Goal: Information Seeking & Learning: Learn about a topic

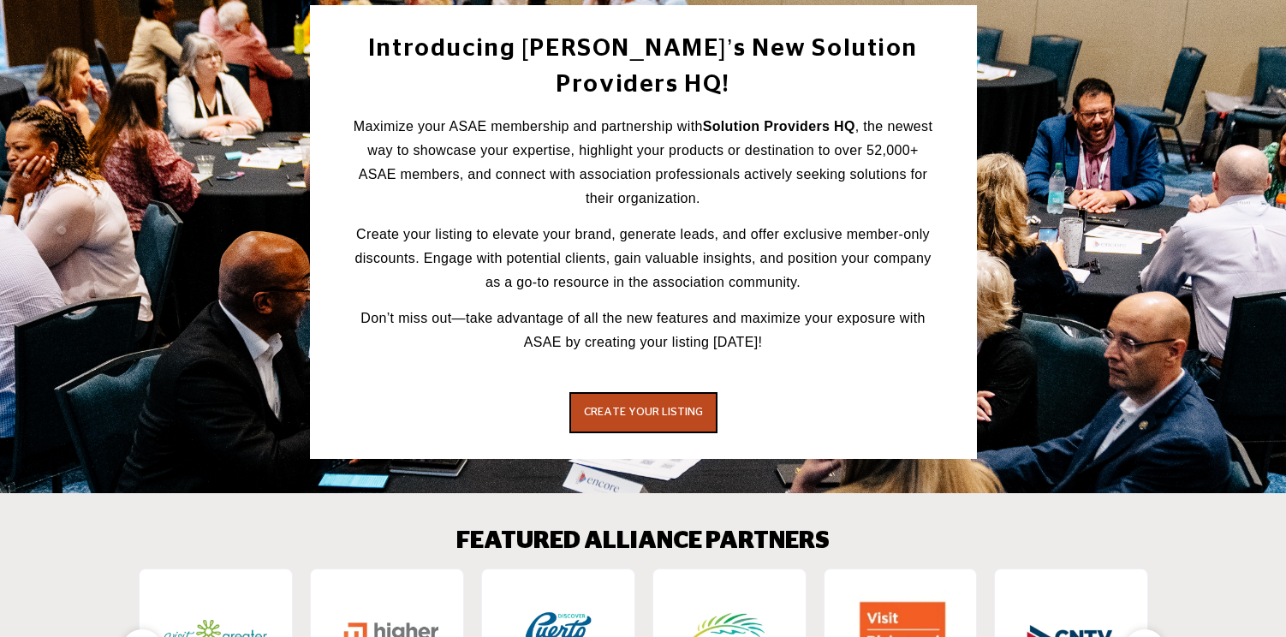
scroll to position [2296, 0]
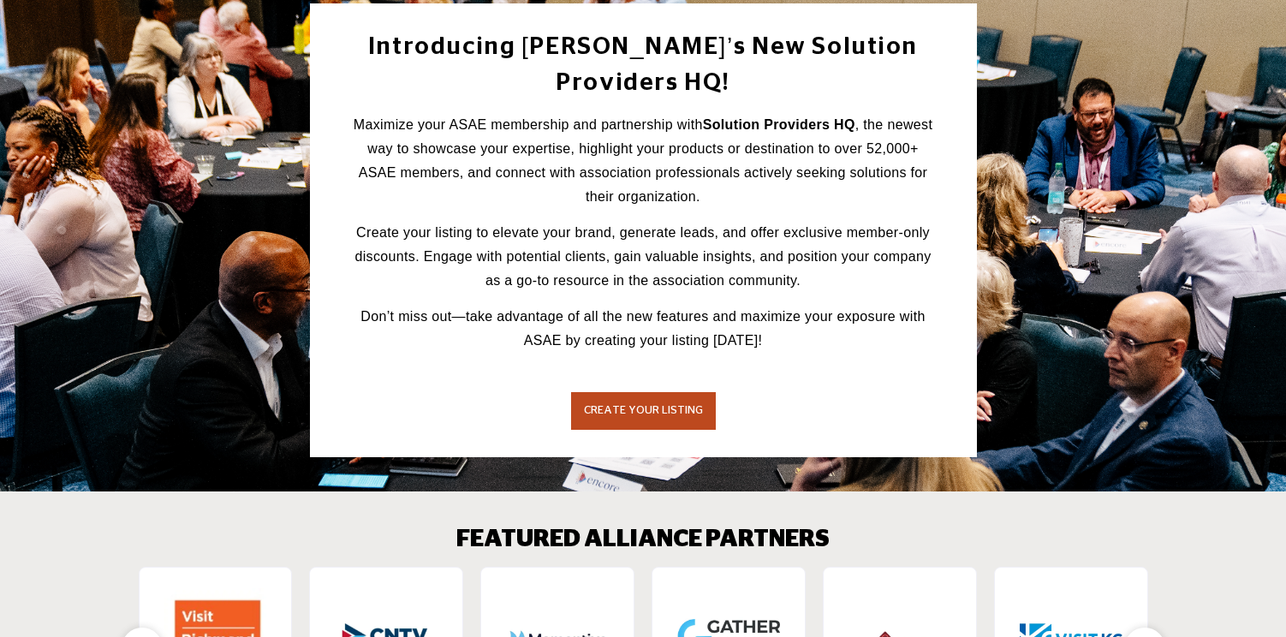
click at [639, 405] on span "CREATE YOUR LISTING" at bounding box center [643, 410] width 119 height 11
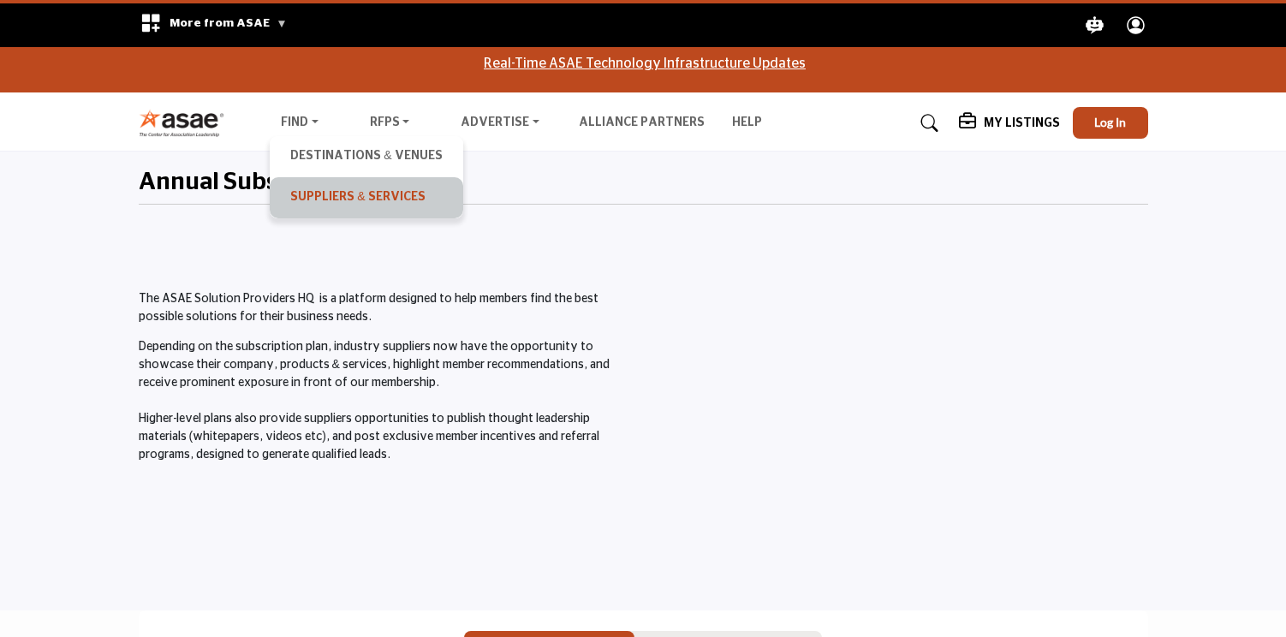
click at [330, 195] on link "Suppliers & Services" at bounding box center [365, 198] width 175 height 24
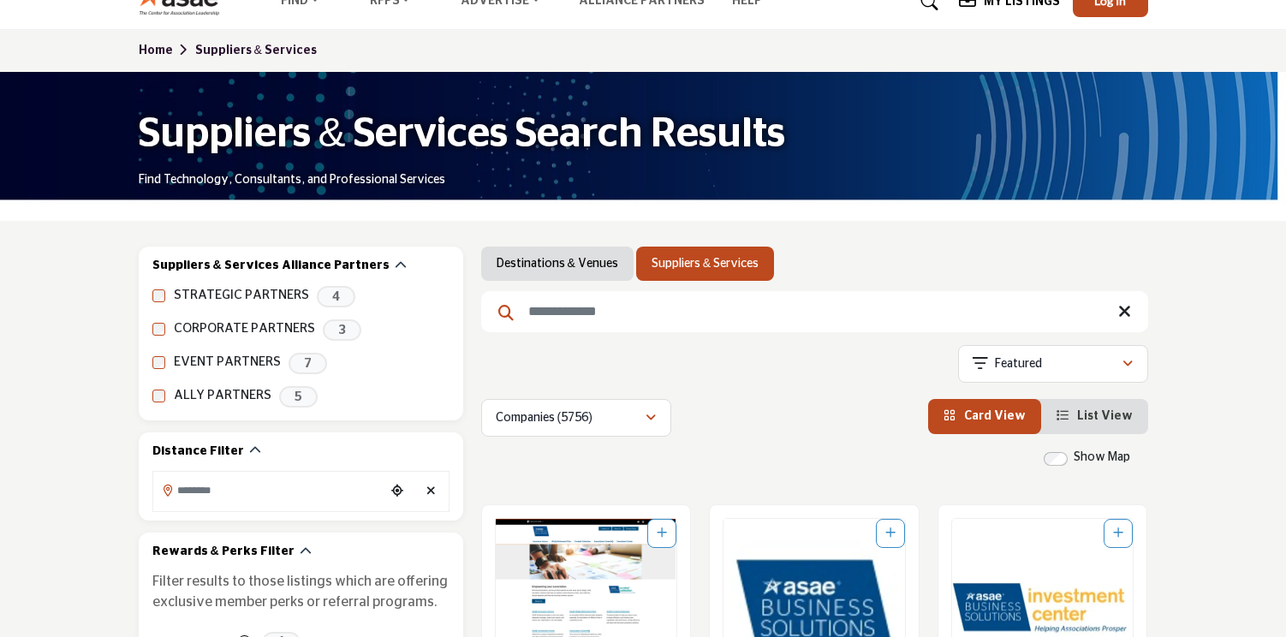
scroll to position [134, 0]
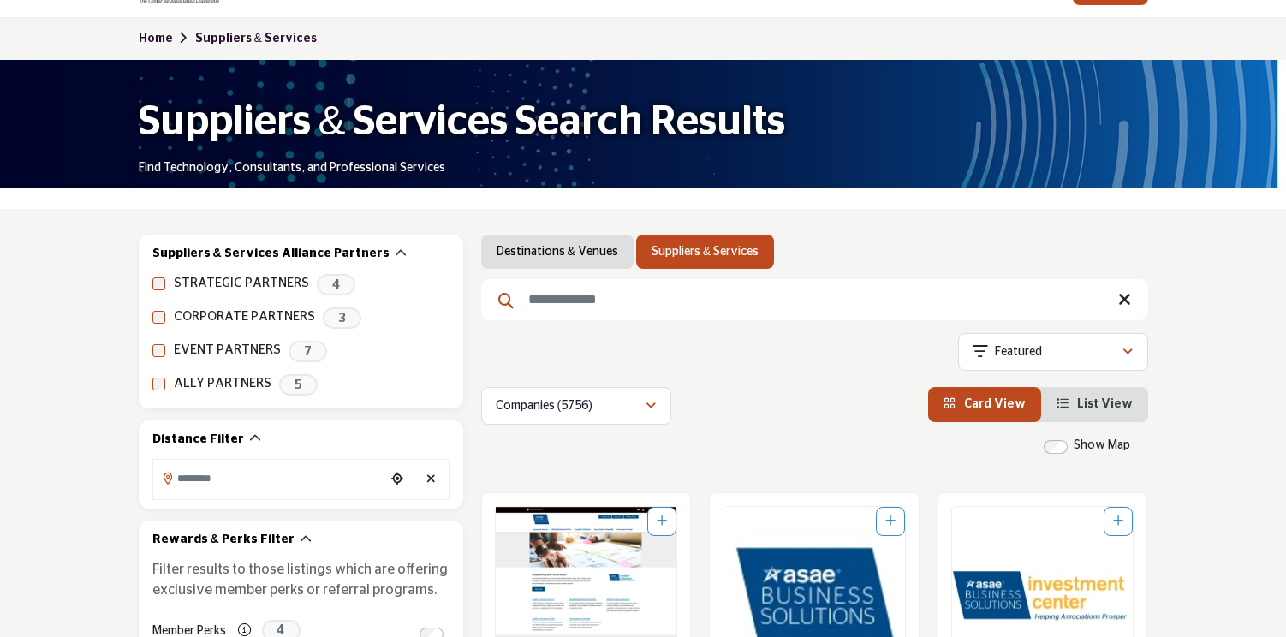
click at [572, 300] on input "Search Keyword" at bounding box center [814, 299] width 667 height 41
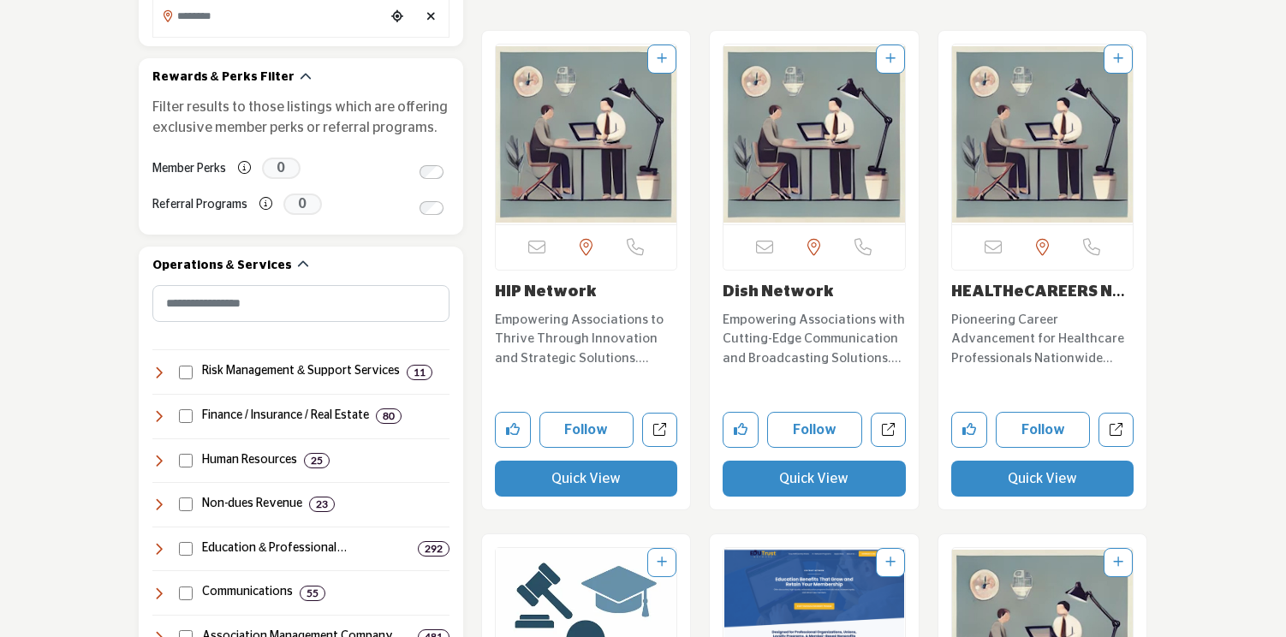
scroll to position [625, 0]
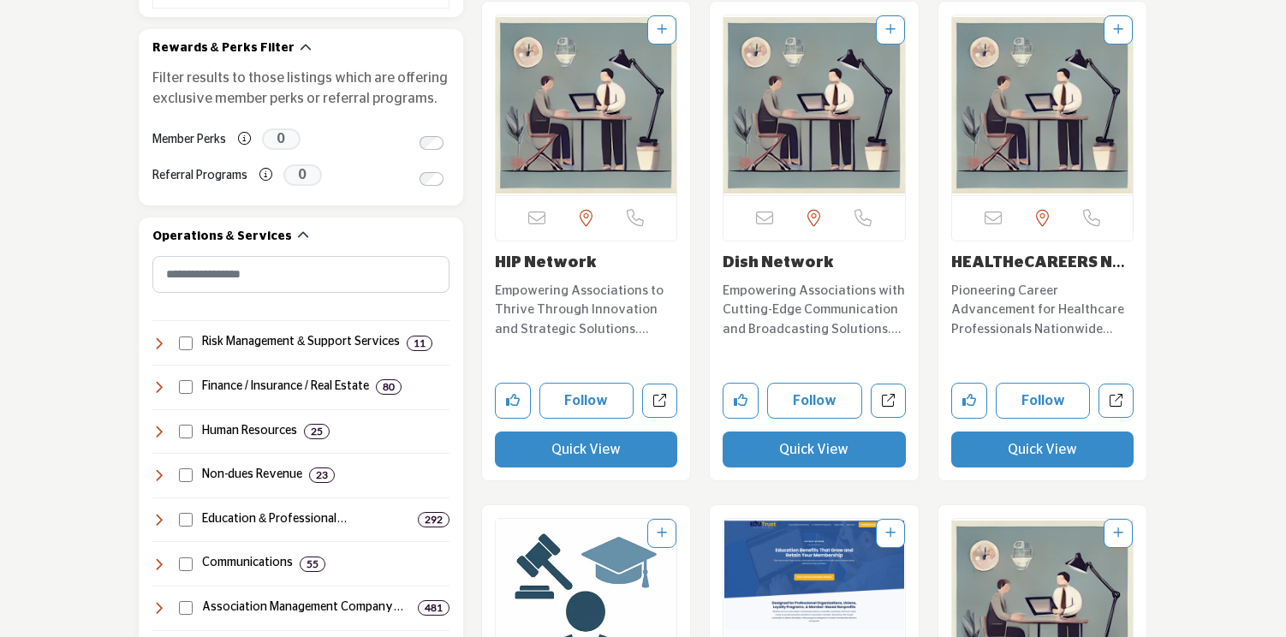
type input "*******"
click at [553, 297] on p "Empowering Associations to Thrive Through Innovation and Strategic Solutions. P…" at bounding box center [586, 311] width 183 height 58
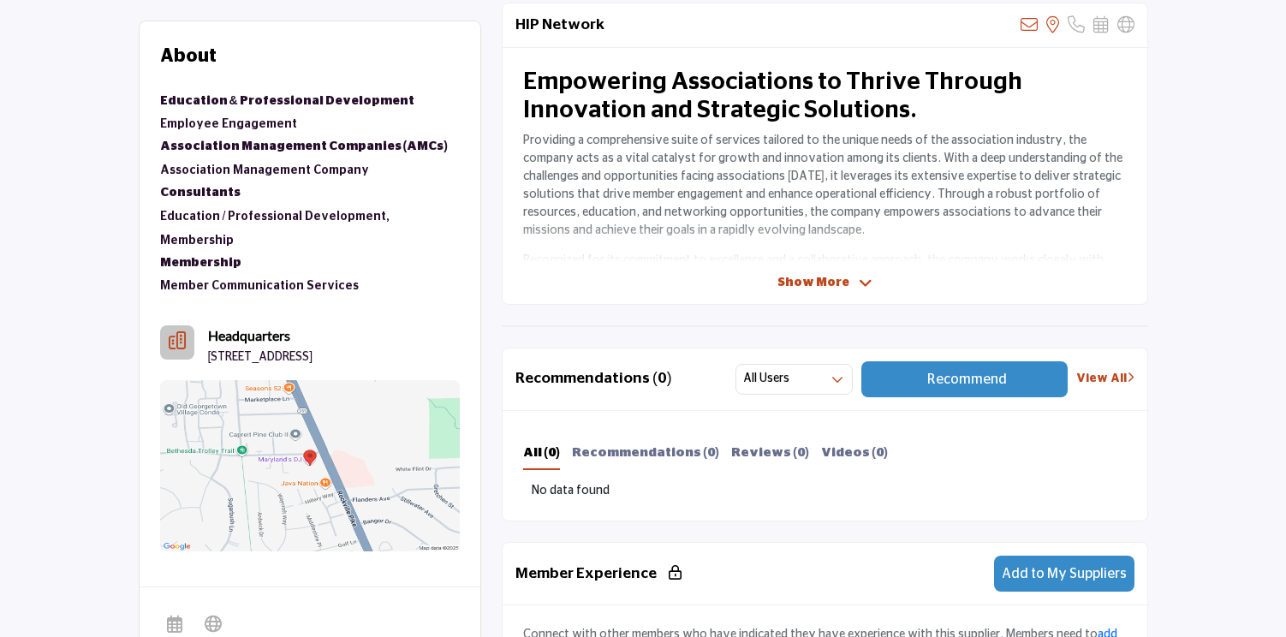
scroll to position [555, 0]
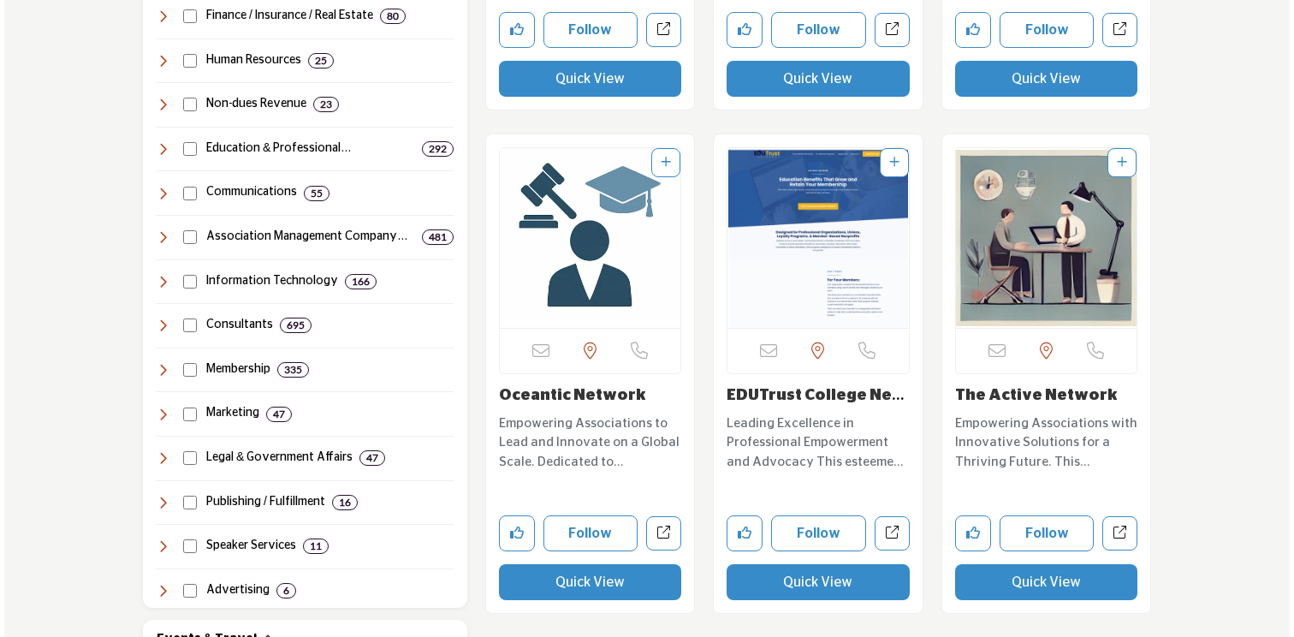
scroll to position [1029, 0]
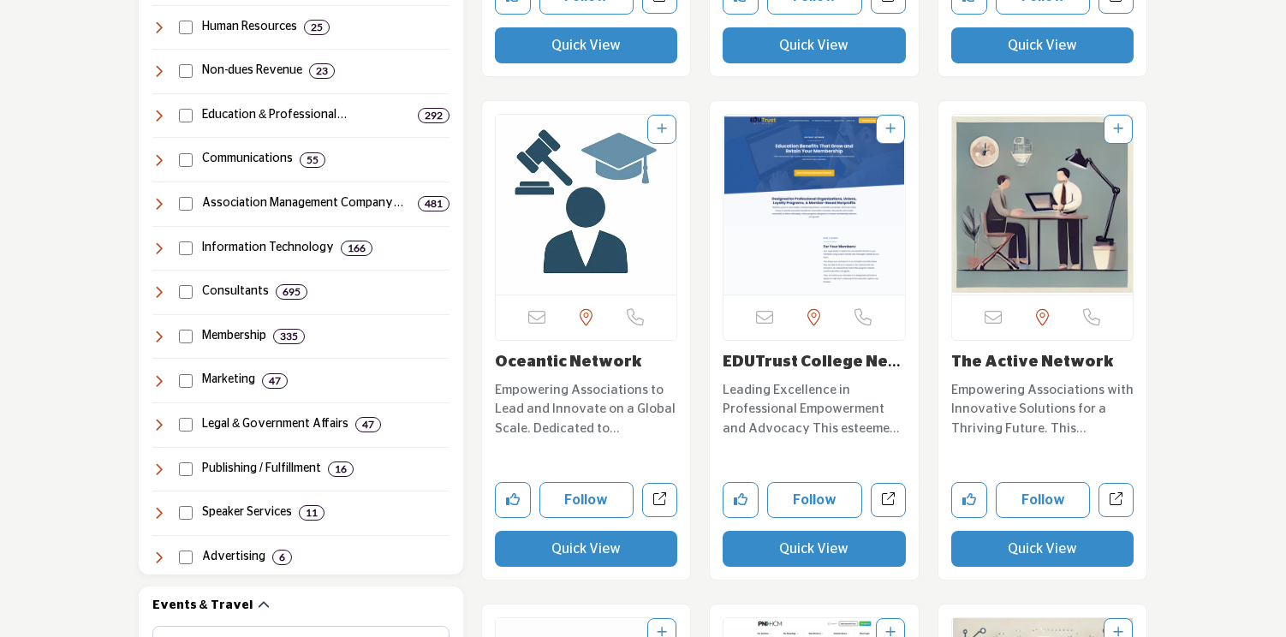
click at [1025, 548] on button "Quick View" at bounding box center [1042, 549] width 183 height 36
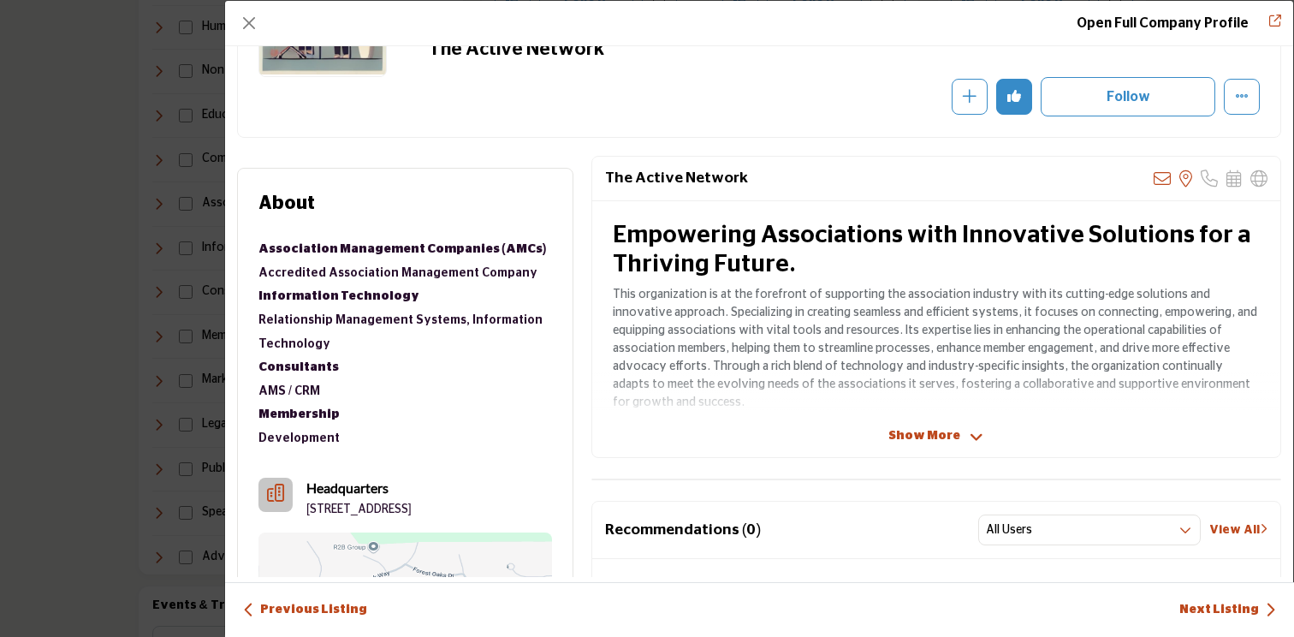
scroll to position [234, 0]
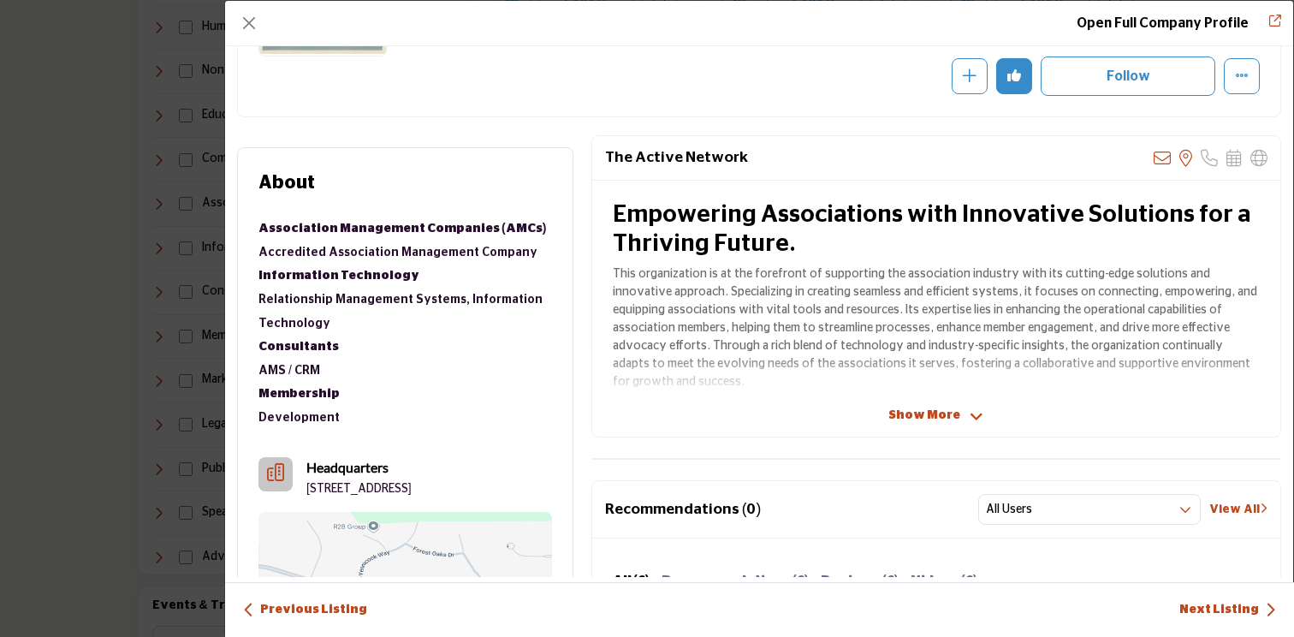
click at [923, 408] on span "Show More" at bounding box center [924, 416] width 72 height 18
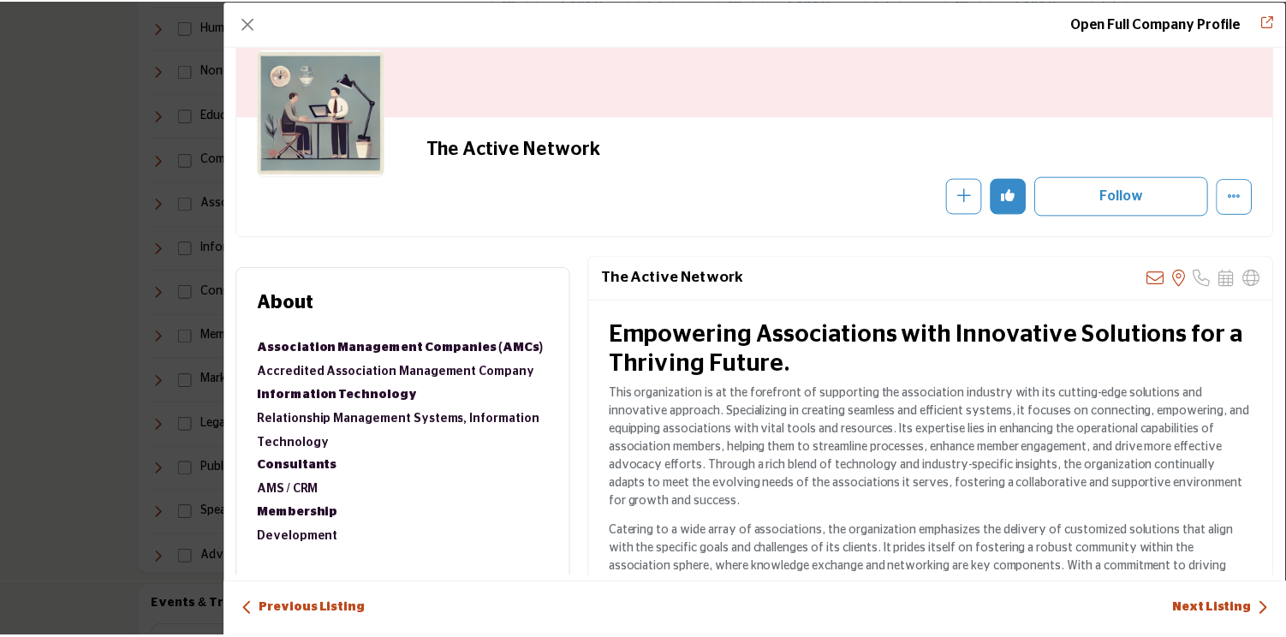
scroll to position [100, 0]
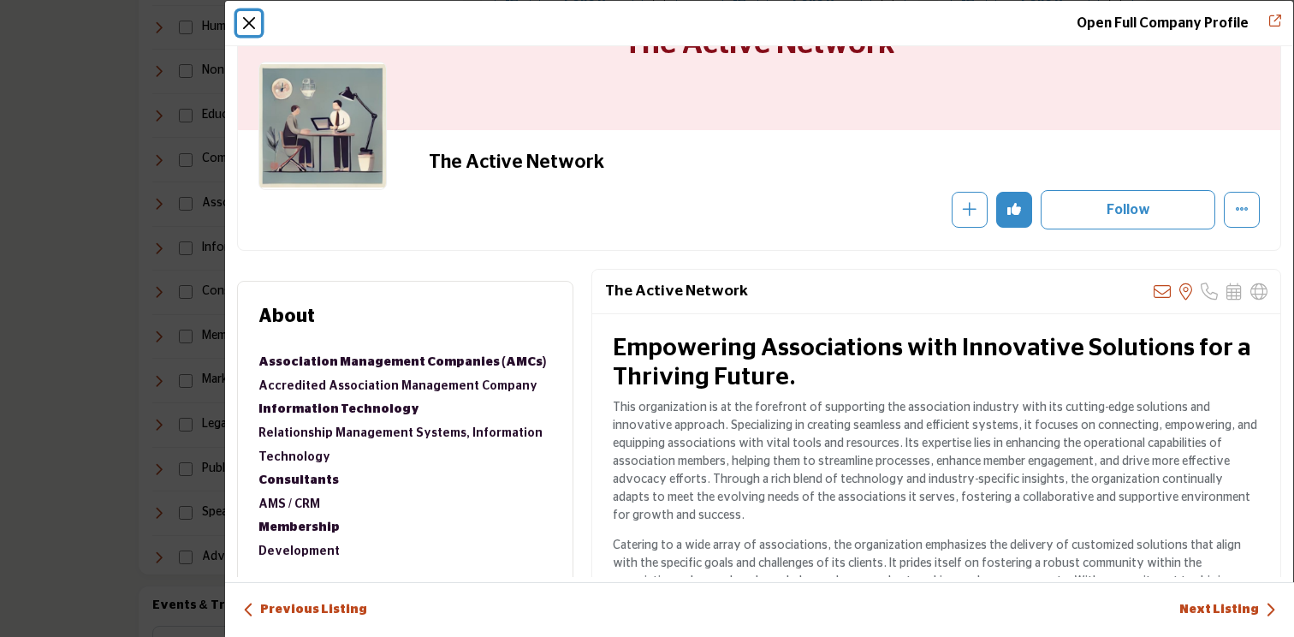
click at [248, 26] on button "Close" at bounding box center [249, 23] width 24 height 24
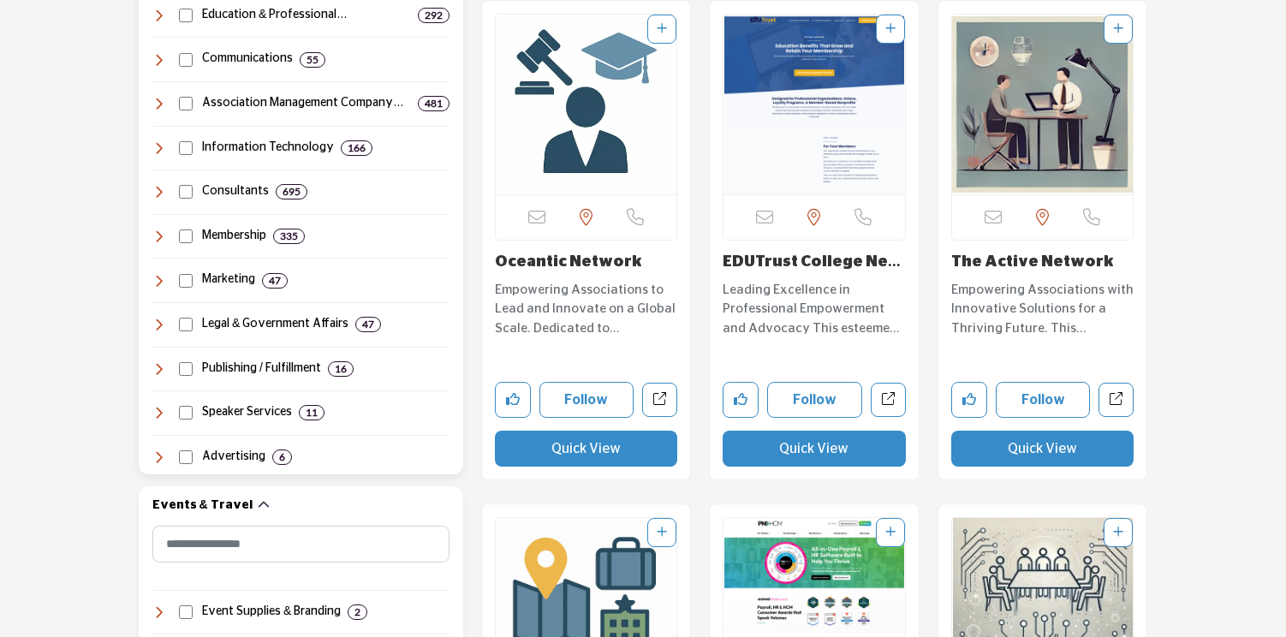
scroll to position [1132, 0]
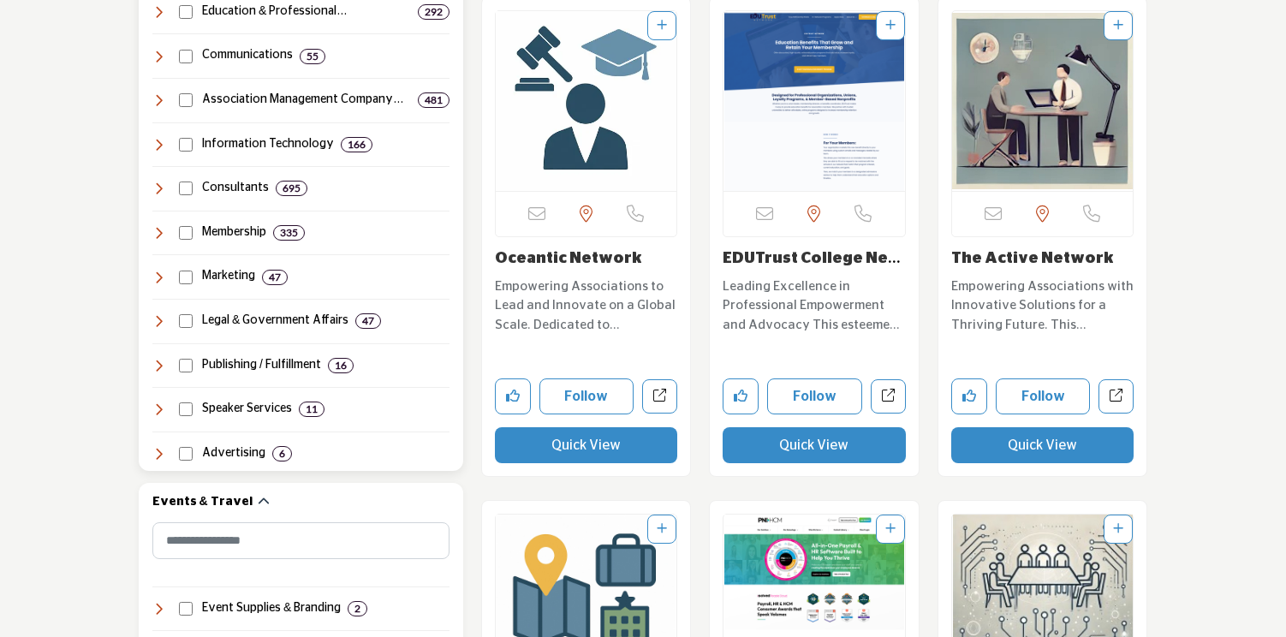
click at [157, 142] on icon at bounding box center [159, 145] width 14 height 14
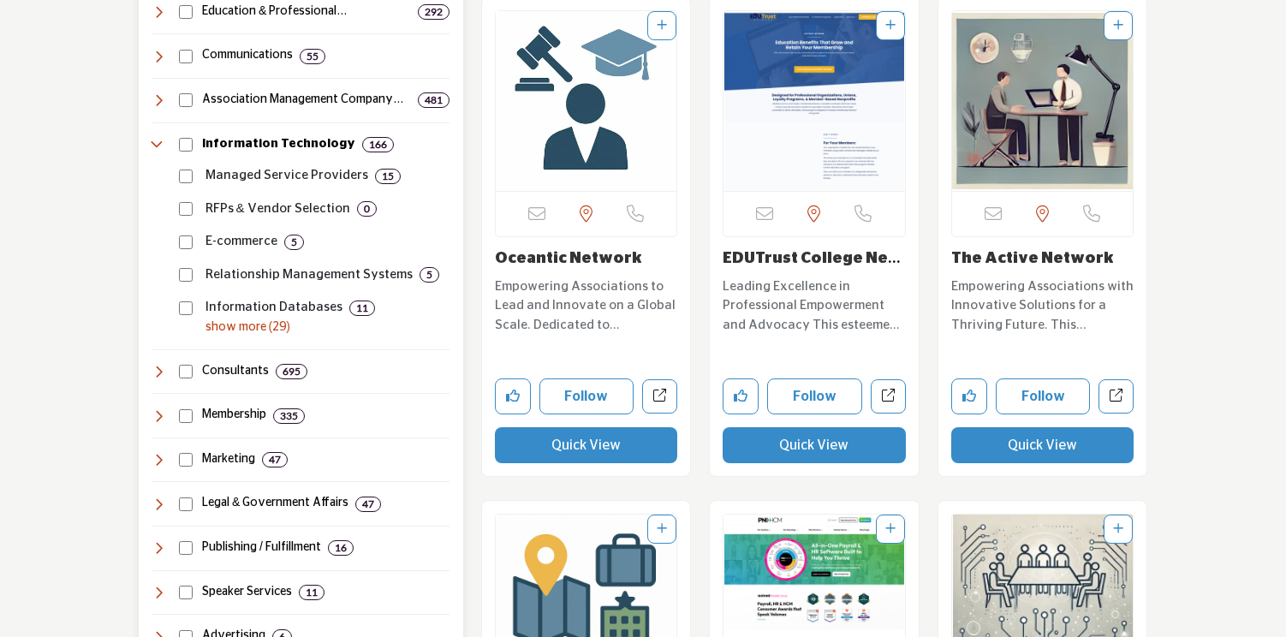
click at [157, 142] on icon at bounding box center [159, 145] width 14 height 14
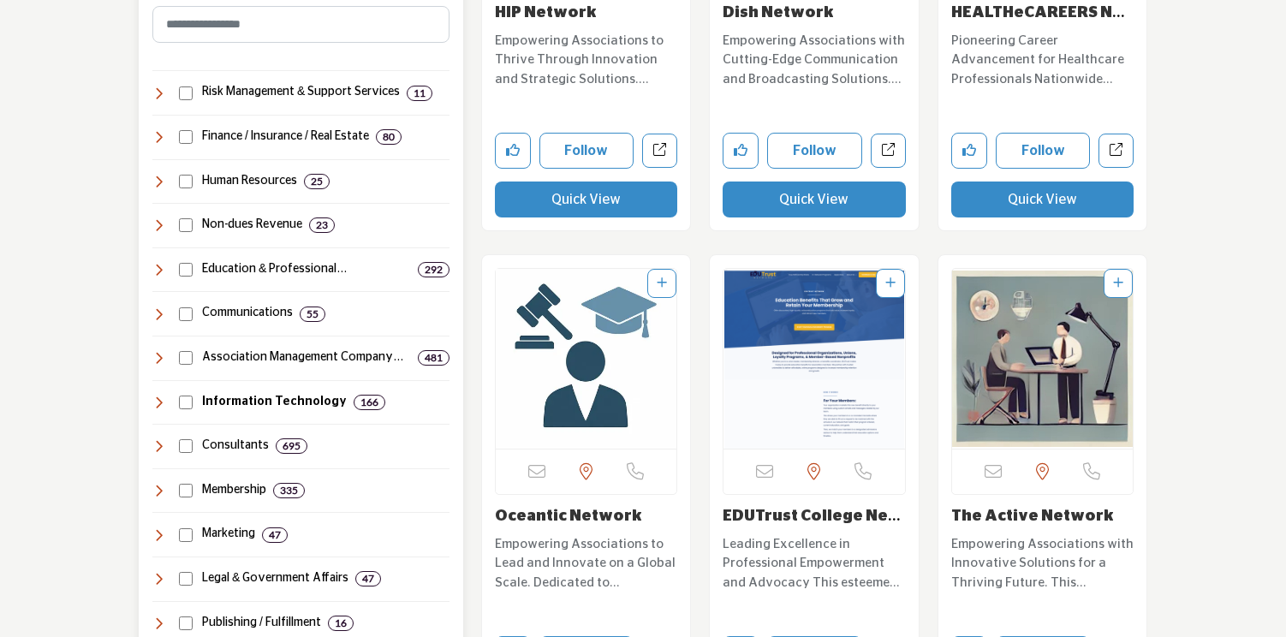
scroll to position [866, 0]
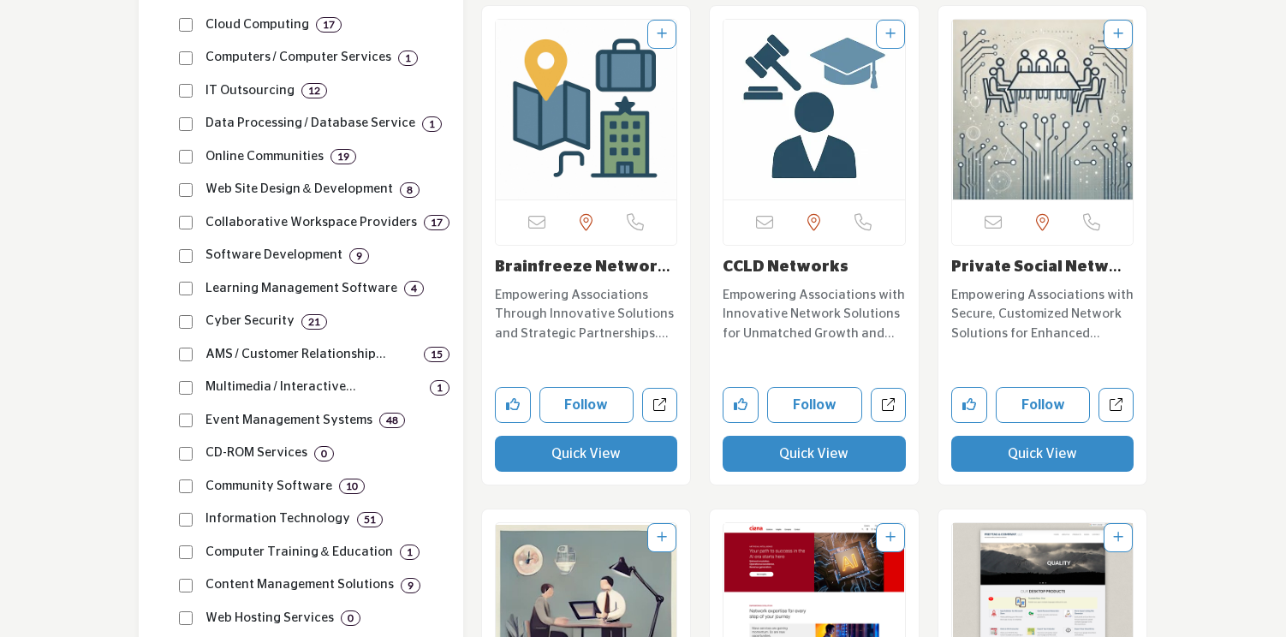
scroll to position [1691, 0]
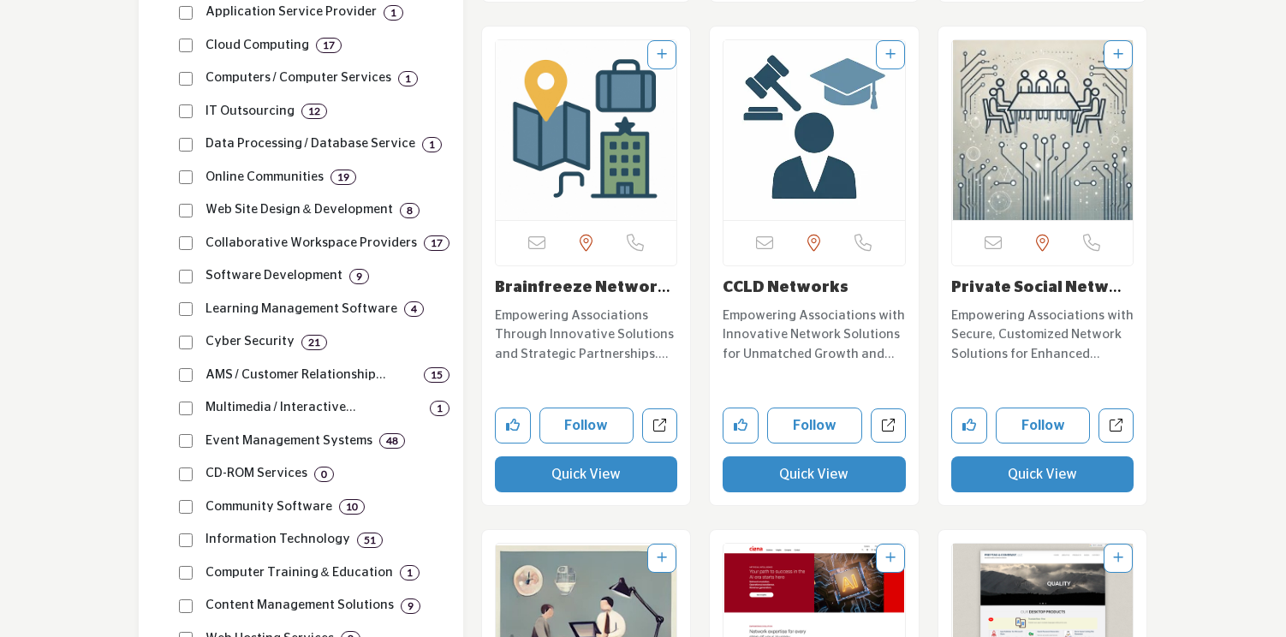
click at [569, 330] on p "Empowering Associations Through Innovative Solutions and Strategic Partnerships…" at bounding box center [586, 335] width 183 height 58
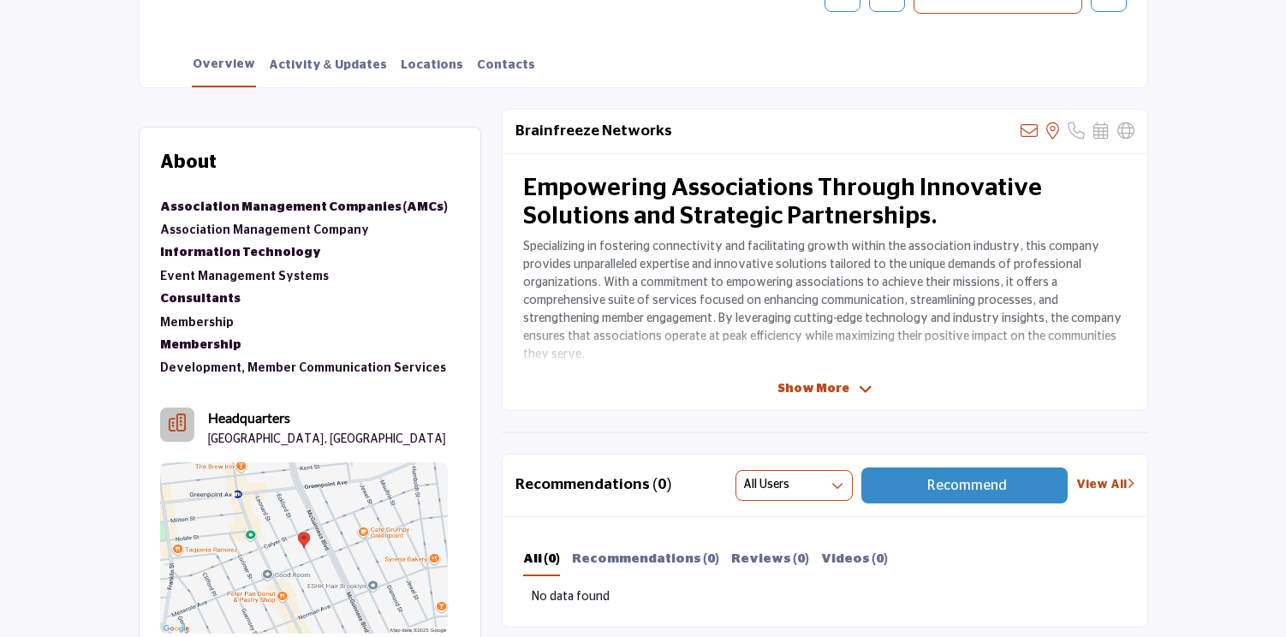
scroll to position [472, 0]
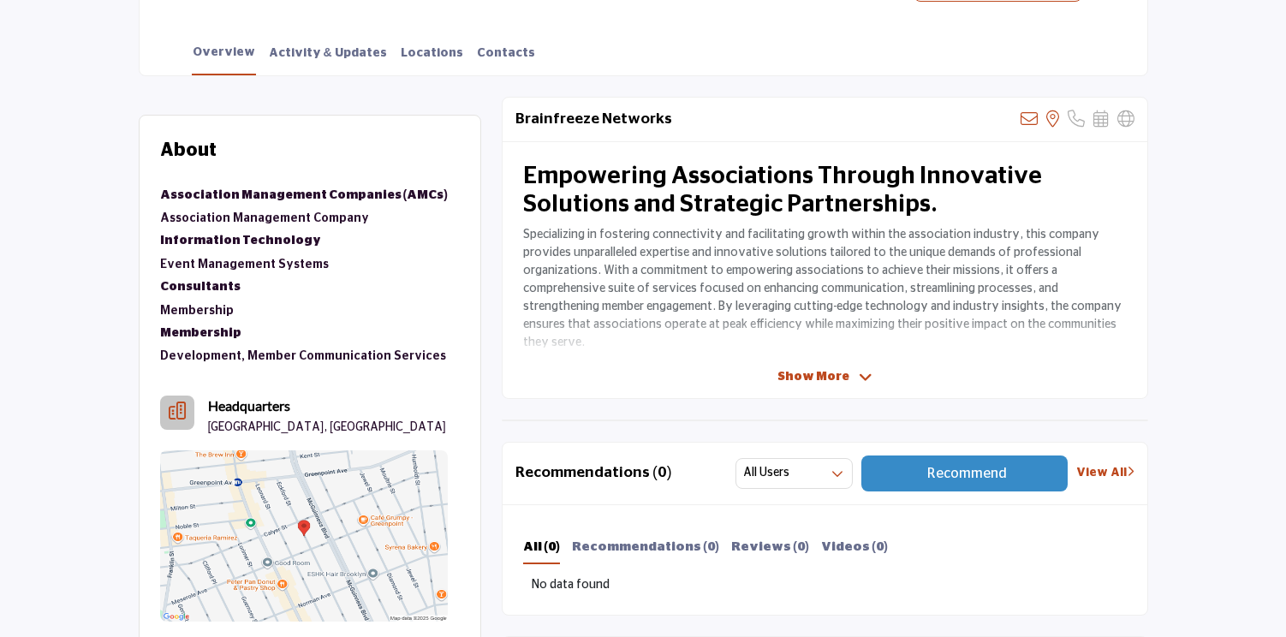
click at [817, 369] on span "Show More" at bounding box center [813, 377] width 72 height 18
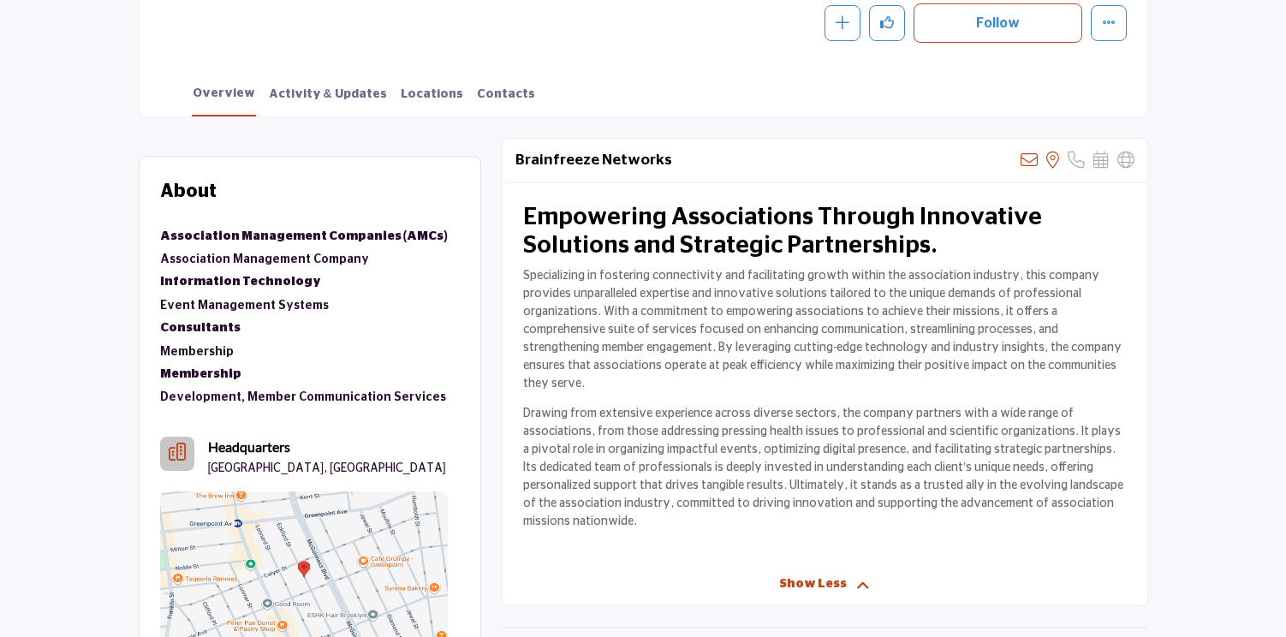
scroll to position [413, 0]
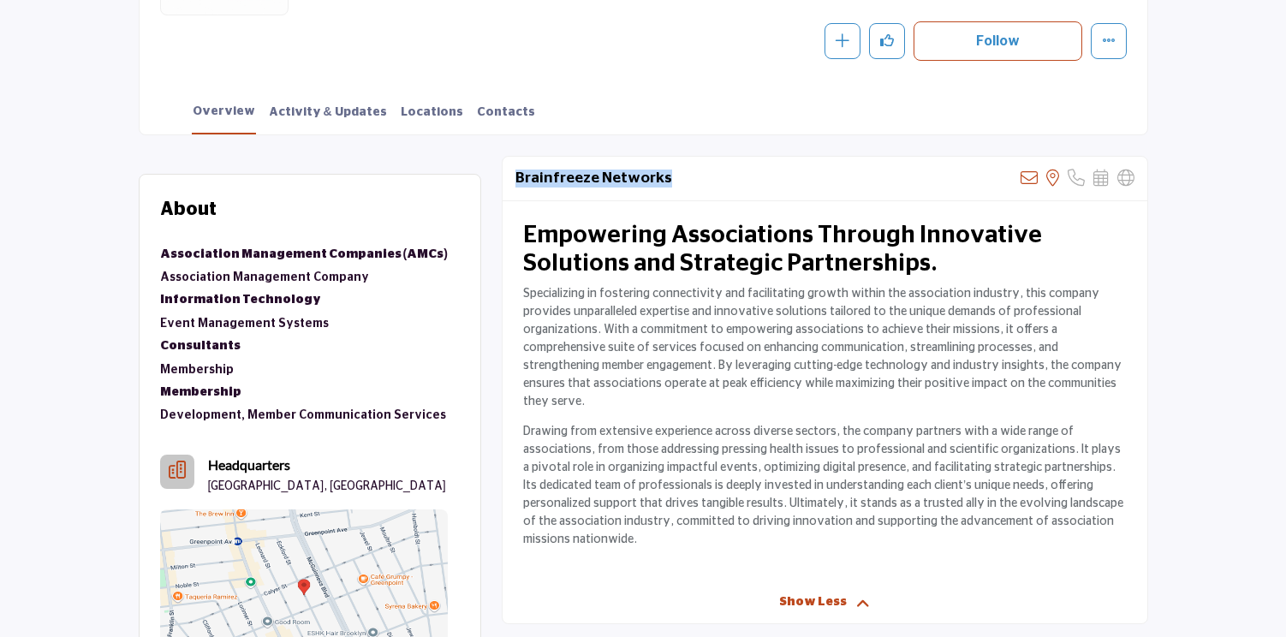
drag, startPoint x: 677, startPoint y: 176, endPoint x: 518, endPoint y: 176, distance: 159.2
click at [518, 176] on div "Brainfreeze Networks Sorry, but we don't have an email address for this listing…" at bounding box center [824, 179] width 645 height 45
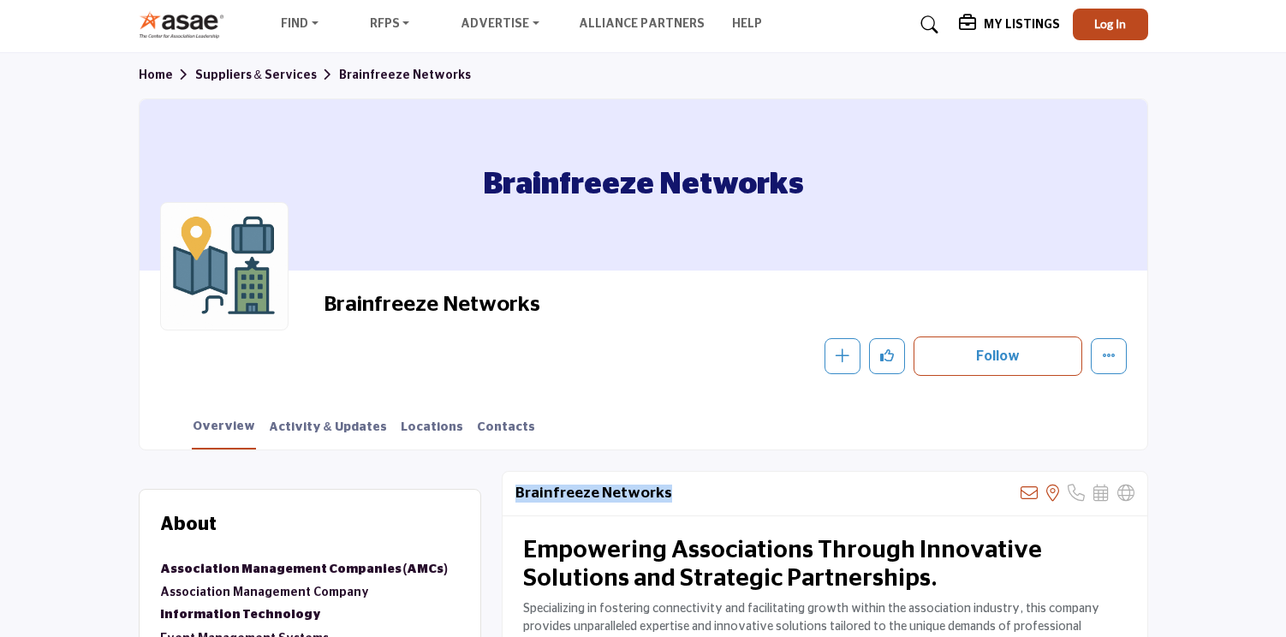
scroll to position [0, 0]
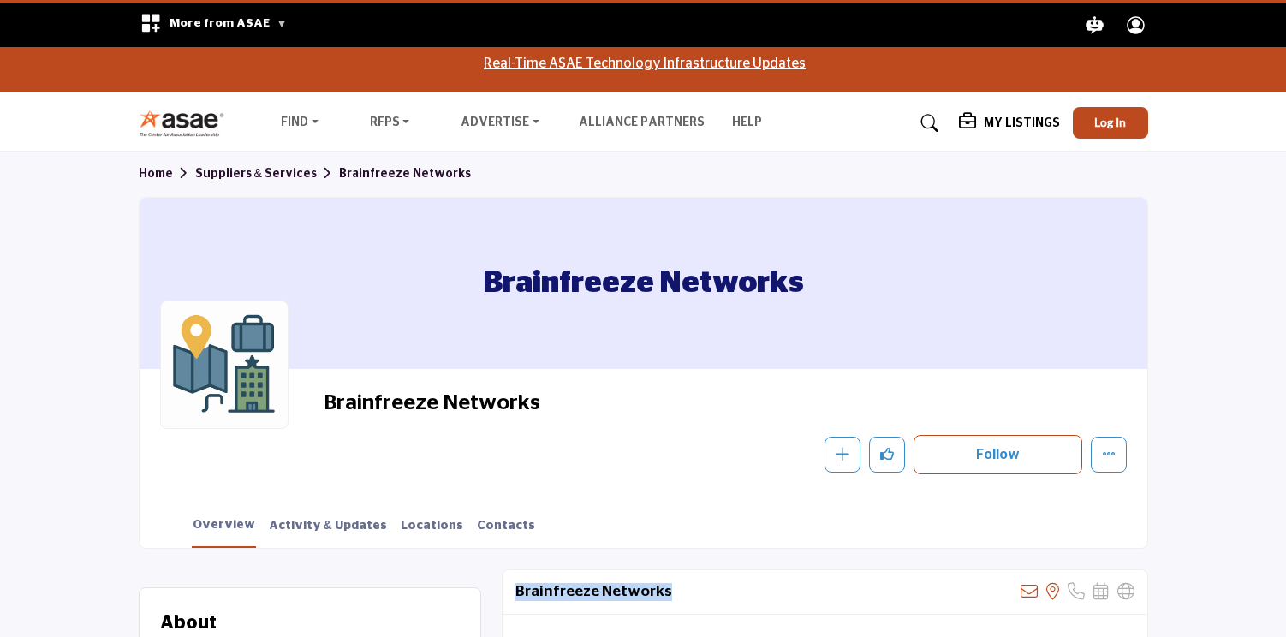
click at [243, 175] on link "Suppliers & Services" at bounding box center [267, 174] width 144 height 12
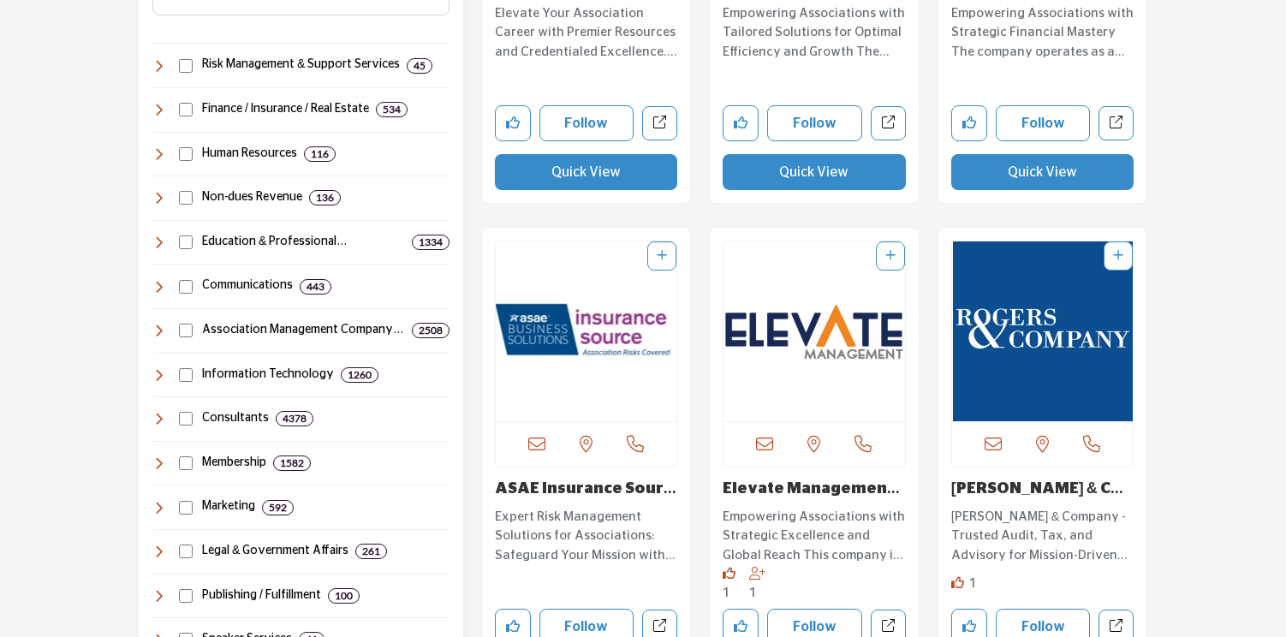
scroll to position [918, 0]
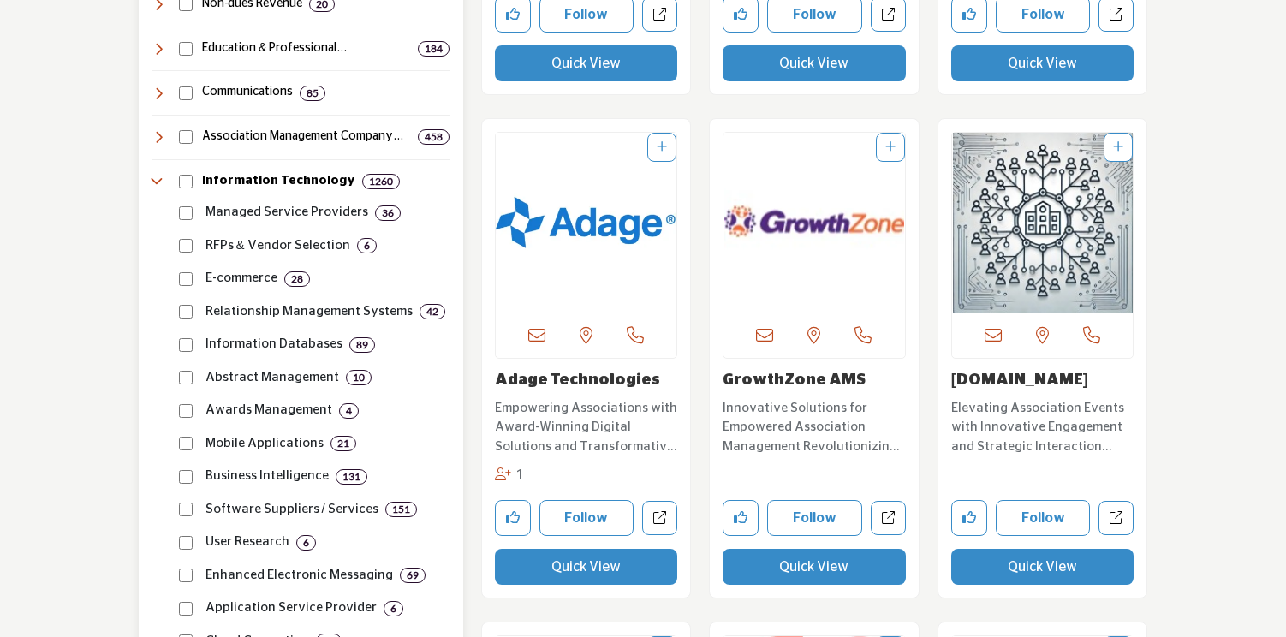
scroll to position [1126, 0]
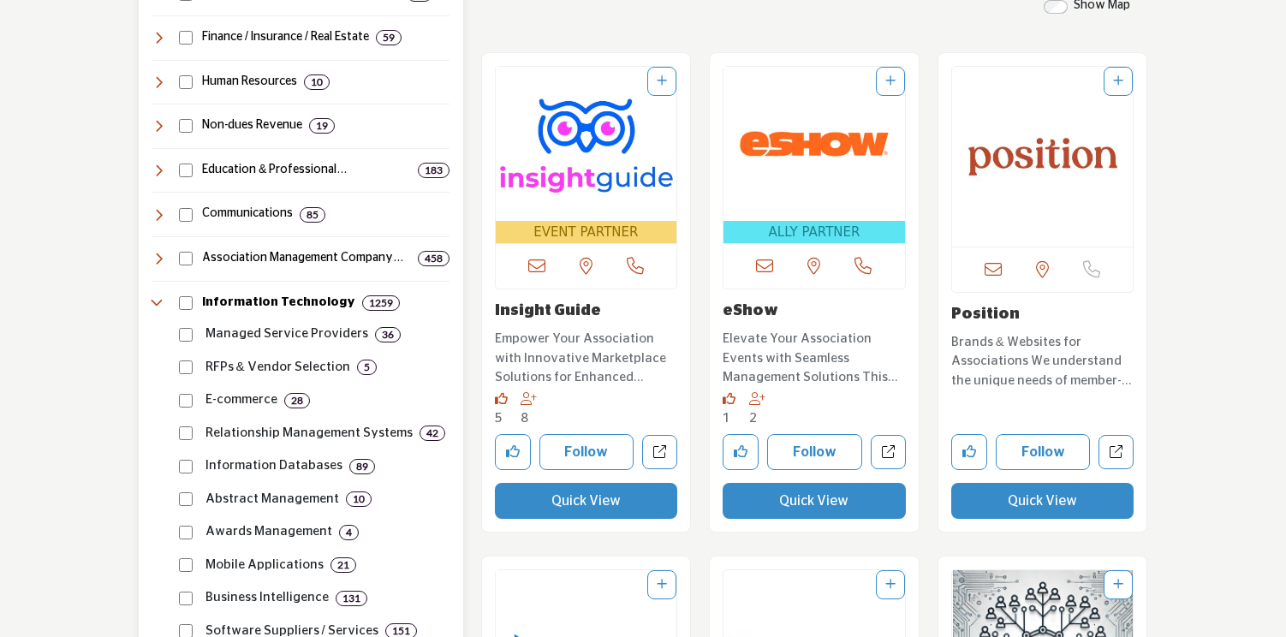
scroll to position [1018, 0]
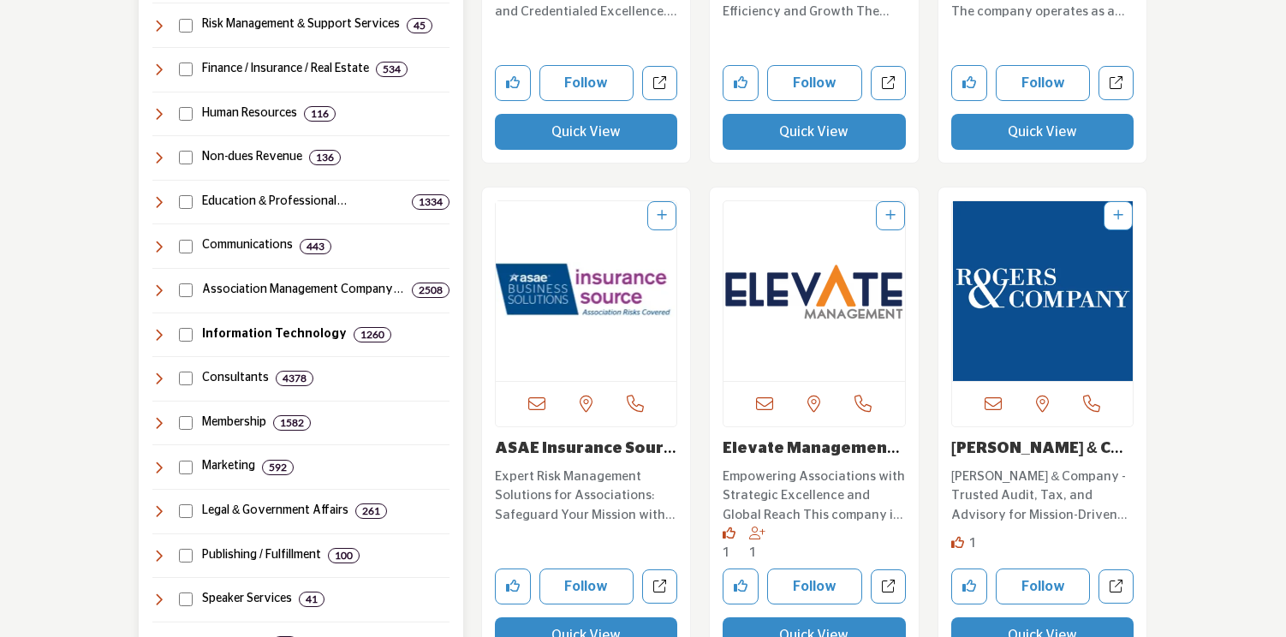
scroll to position [959, 0]
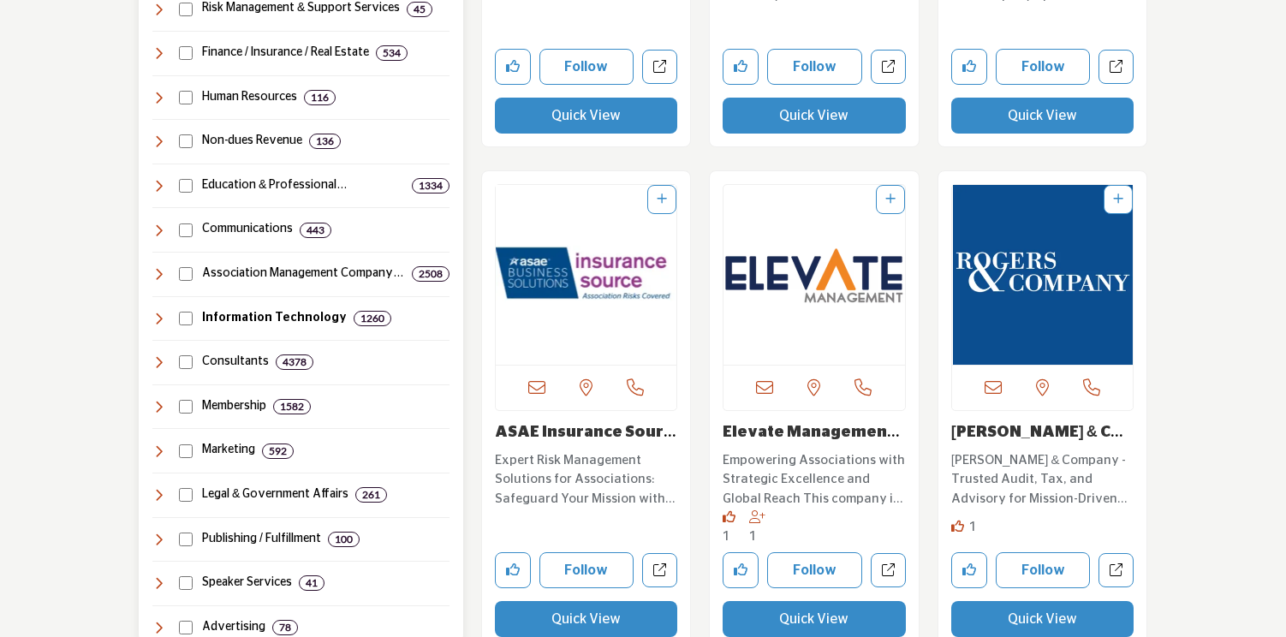
click at [156, 315] on icon at bounding box center [159, 319] width 14 height 14
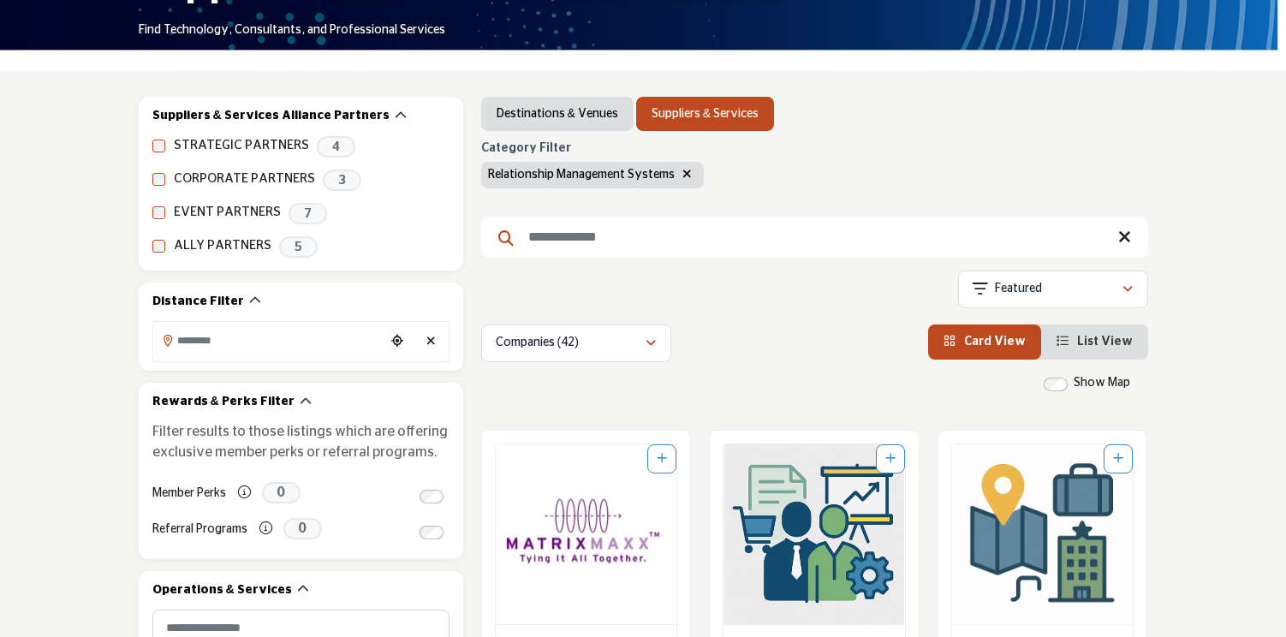
scroll to position [287, 0]
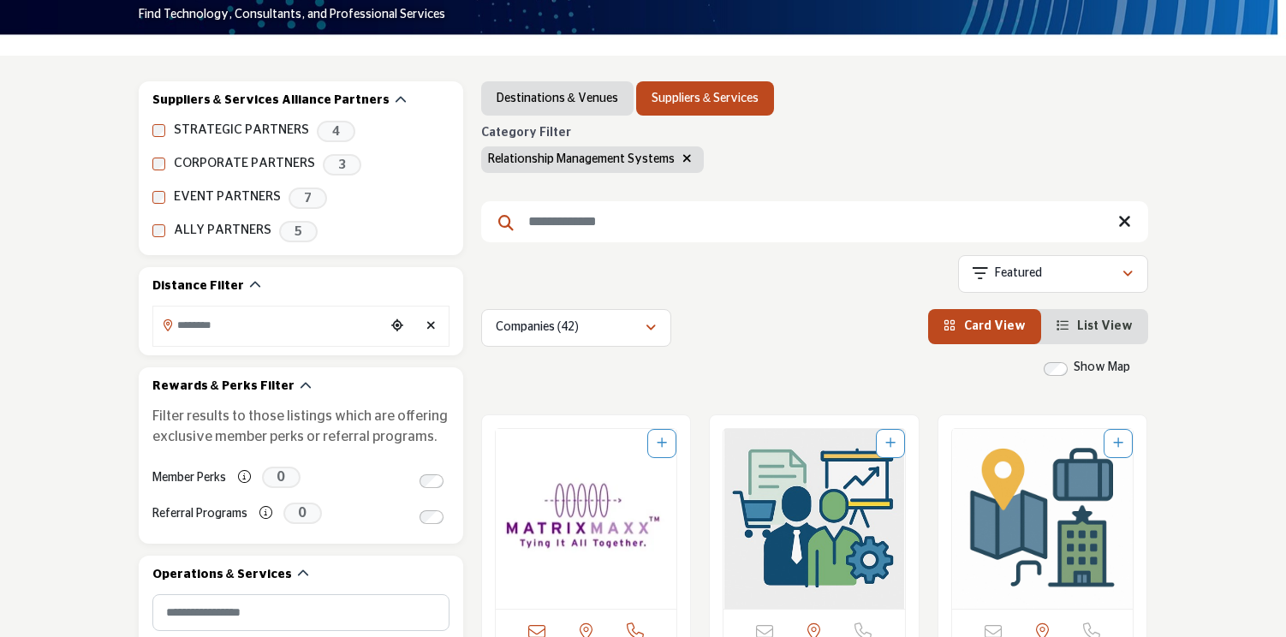
click at [1099, 324] on span "List View" at bounding box center [1105, 326] width 56 height 12
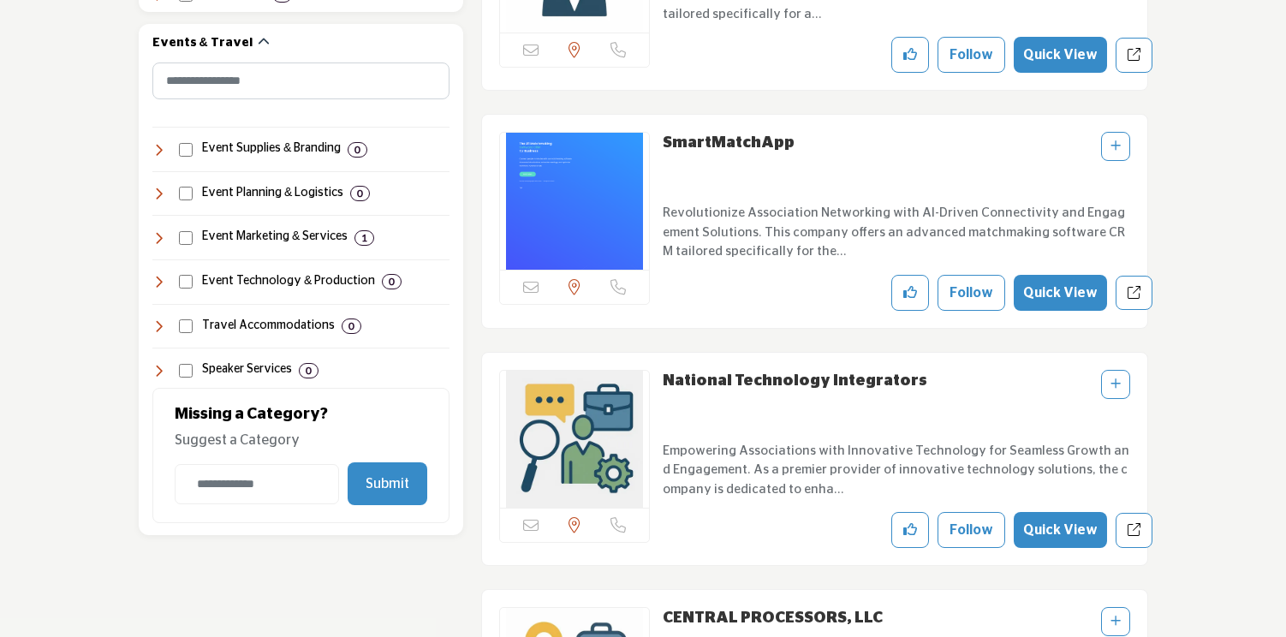
scroll to position [1775, 0]
drag, startPoint x: 816, startPoint y: 144, endPoint x: 664, endPoint y: 137, distance: 151.7
click at [664, 137] on div "SmartMatchApp" at bounding box center [895, 159] width 466 height 57
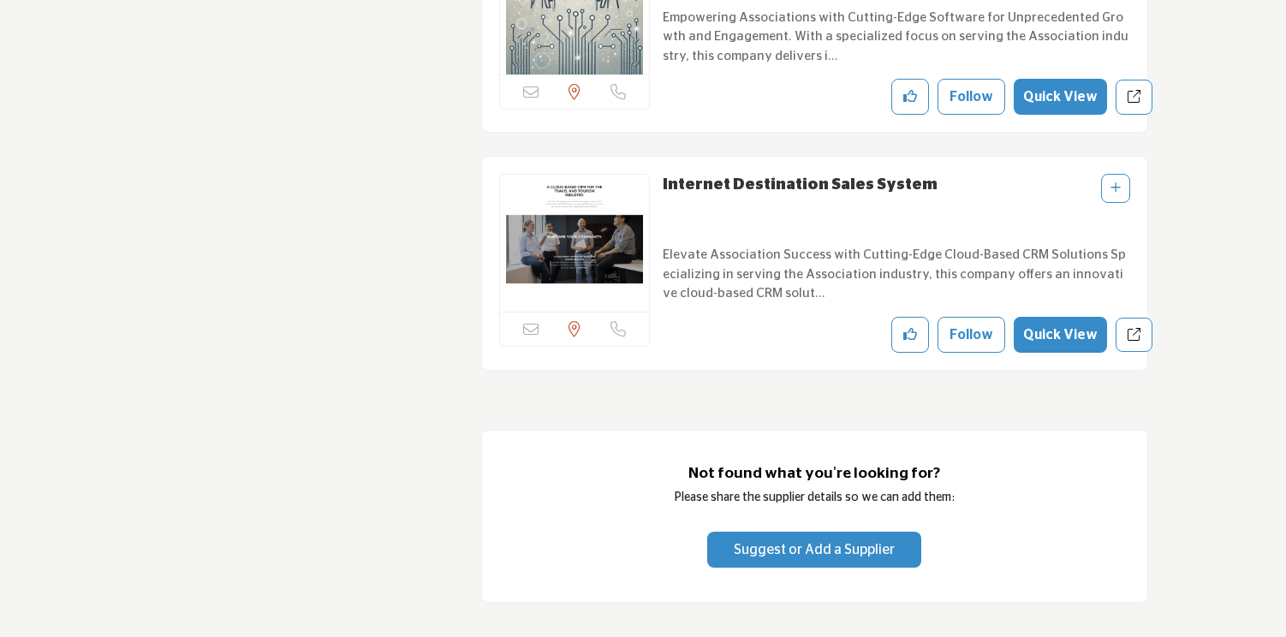
scroll to position [10773, 0]
